Goal: Check status: Check status

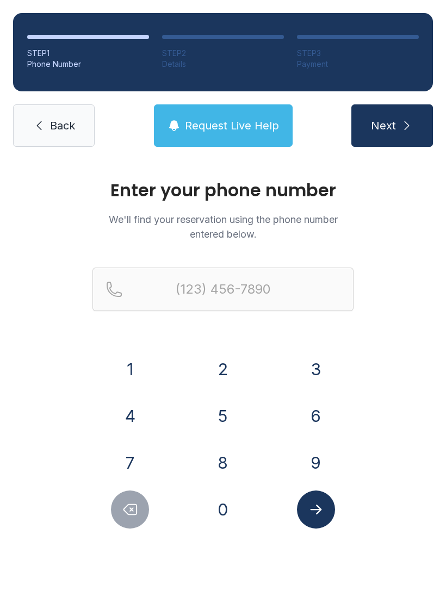
click at [142, 417] on button "4" at bounding box center [130, 416] width 38 height 38
click at [229, 505] on button "0" at bounding box center [223, 509] width 38 height 38
click at [231, 364] on button "2" at bounding box center [223, 369] width 38 height 38
click at [235, 470] on button "8" at bounding box center [223, 462] width 38 height 38
click at [224, 412] on button "5" at bounding box center [223, 416] width 38 height 38
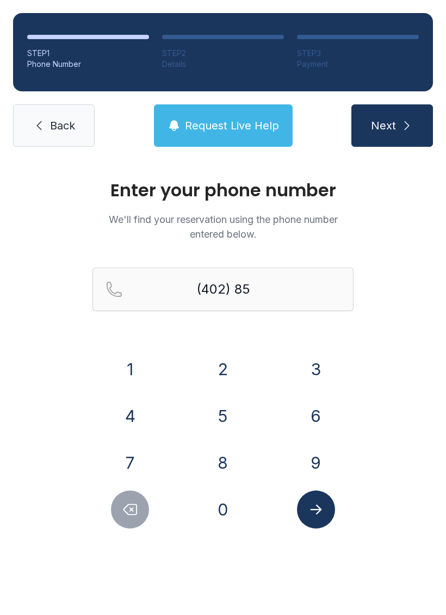
click at [333, 354] on div "3" at bounding box center [316, 369] width 76 height 38
click at [232, 373] on button "2" at bounding box center [223, 369] width 38 height 38
click at [140, 366] on button "1" at bounding box center [130, 369] width 38 height 38
click at [313, 366] on button "3" at bounding box center [316, 369] width 38 height 38
click at [135, 409] on button "4" at bounding box center [130, 416] width 38 height 38
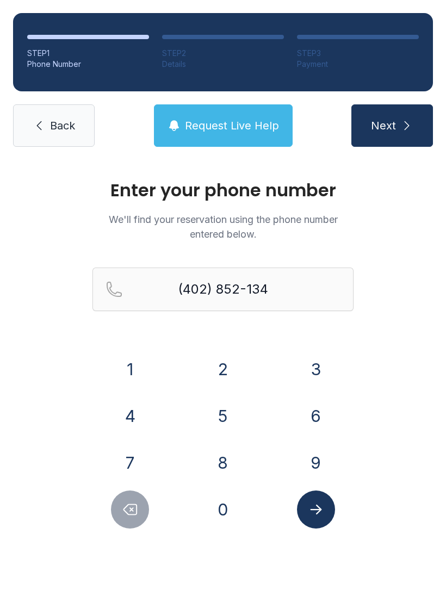
click at [133, 505] on icon "Delete number" at bounding box center [130, 509] width 16 height 16
click at [125, 517] on button "Delete number" at bounding box center [130, 509] width 38 height 38
click at [124, 517] on button "Delete number" at bounding box center [130, 509] width 38 height 38
click at [135, 512] on icon "Delete number" at bounding box center [130, 509] width 16 height 16
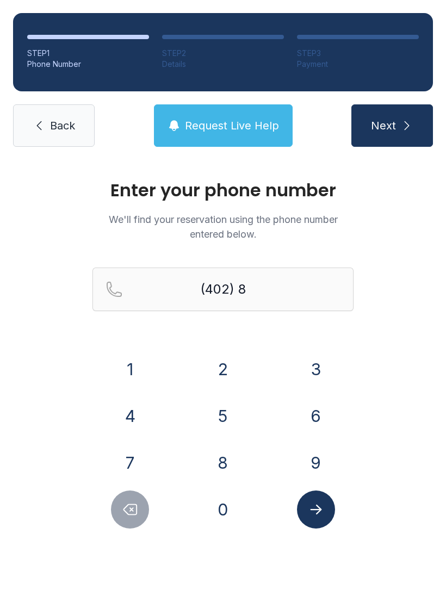
click at [227, 414] on button "5" at bounding box center [223, 416] width 38 height 38
click at [318, 368] on button "3" at bounding box center [316, 369] width 38 height 38
click at [223, 373] on button "2" at bounding box center [223, 369] width 38 height 38
click at [136, 372] on button "1" at bounding box center [130, 369] width 38 height 38
click at [316, 367] on button "3" at bounding box center [316, 369] width 38 height 38
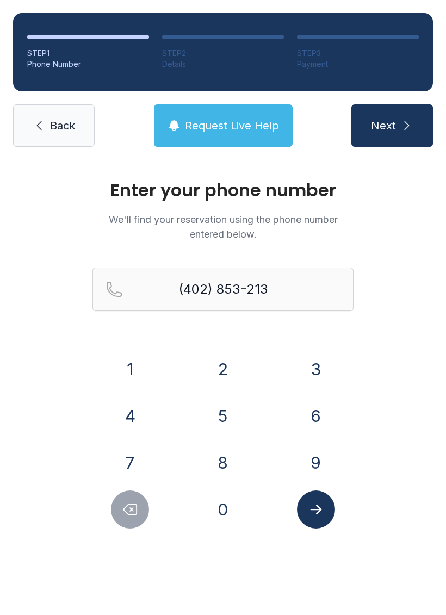
click at [132, 417] on button "4" at bounding box center [130, 416] width 38 height 38
type input "[PHONE_NUMBER]"
click at [314, 512] on icon "Submit lookup form" at bounding box center [316, 509] width 16 height 16
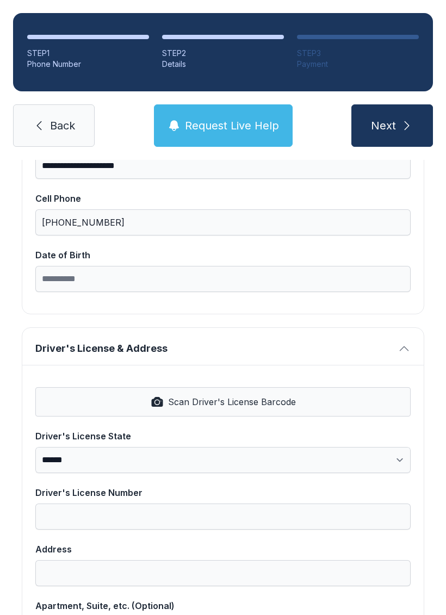
scroll to position [265, 0]
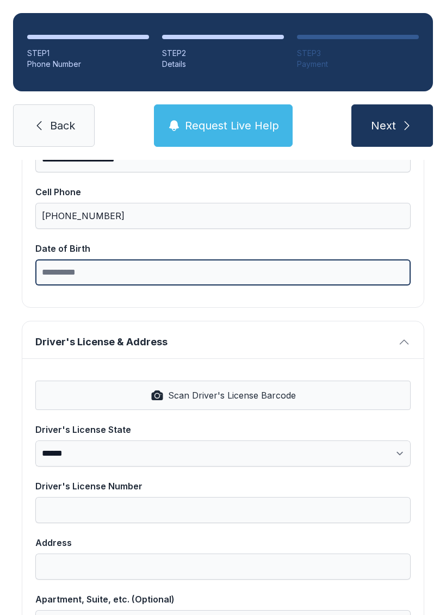
click at [89, 266] on input "Date of Birth" at bounding box center [222, 272] width 375 height 26
type input "**********"
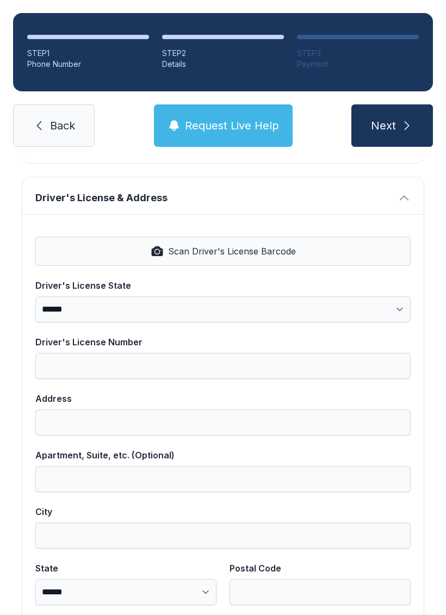
scroll to position [404, 0]
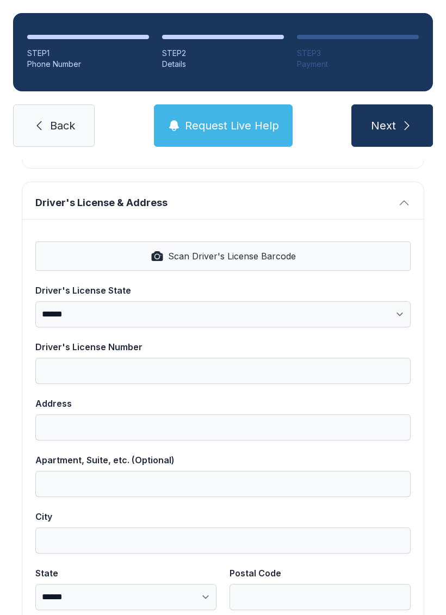
click at [59, 123] on span "Back" at bounding box center [62, 125] width 25 height 15
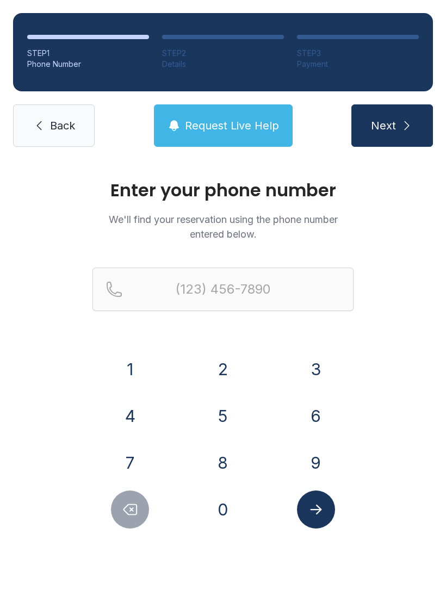
click at [60, 129] on span "Back" at bounding box center [62, 125] width 25 height 15
